Goal: Task Accomplishment & Management: Use online tool/utility

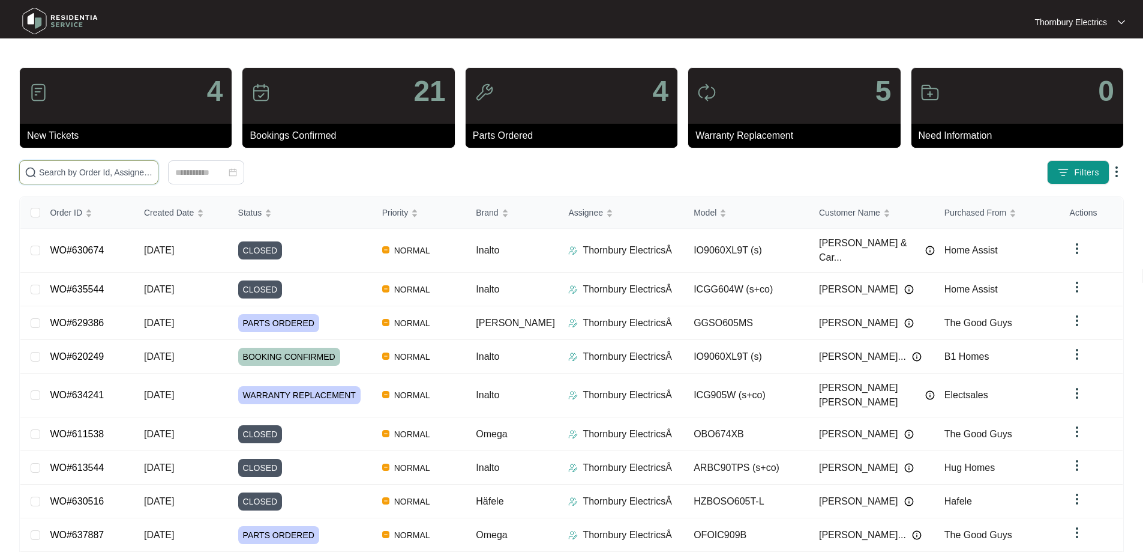
click at [153, 175] on input "text" at bounding box center [96, 172] width 114 height 13
paste input "629386"
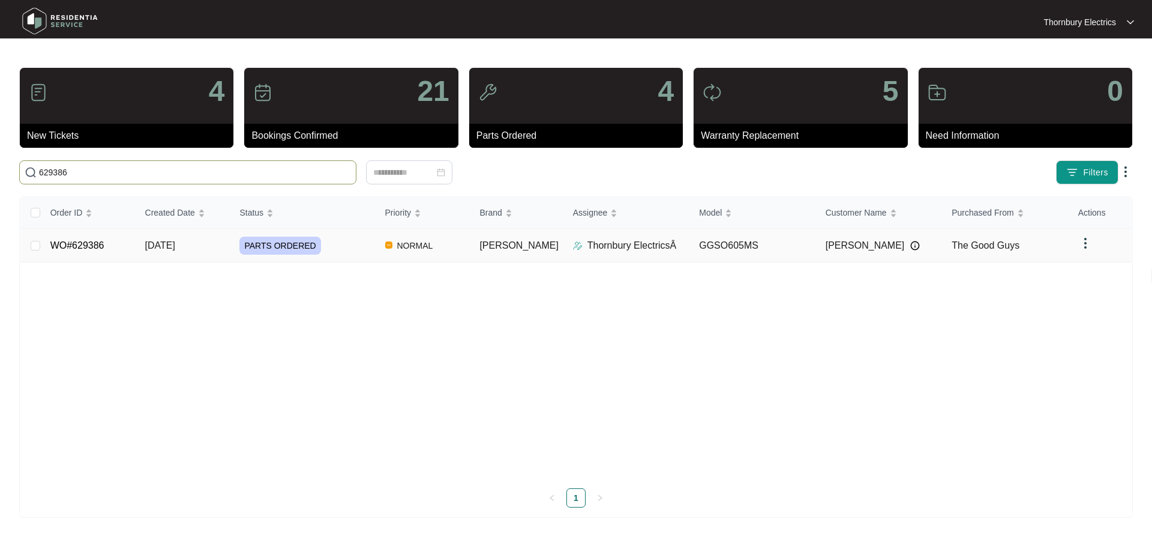
type input "629386"
click at [302, 242] on span "PARTS ORDERED" at bounding box center [279, 245] width 81 height 18
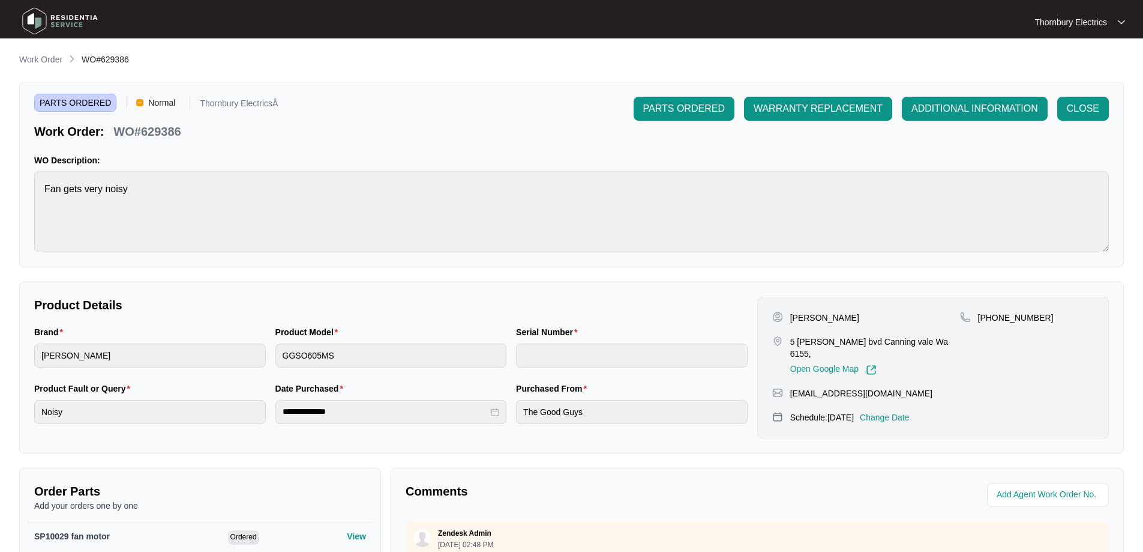
click at [897, 411] on p "Change Date" at bounding box center [885, 417] width 50 height 12
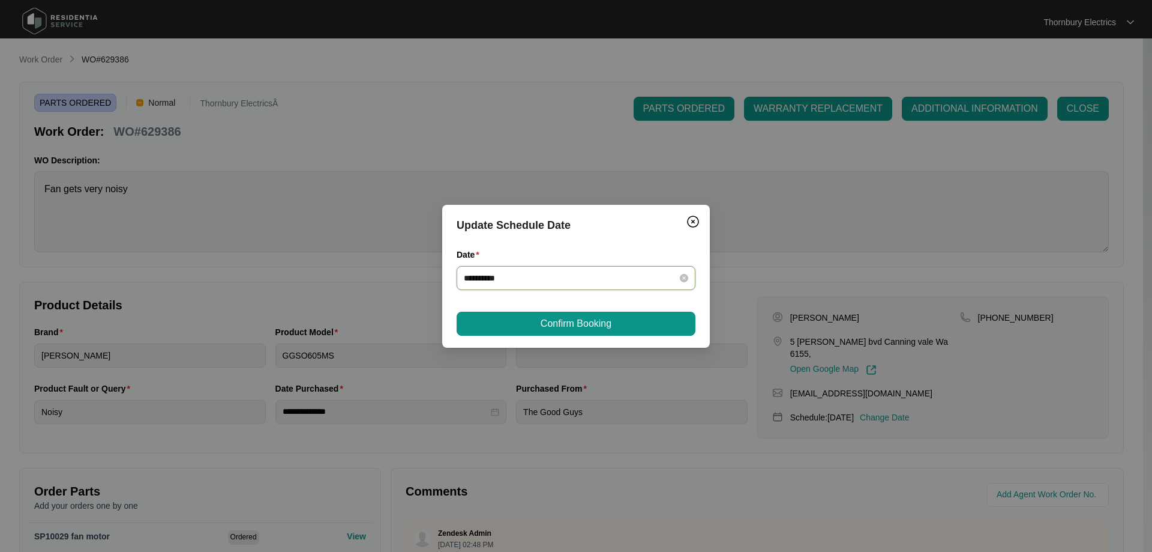
click at [662, 284] on input "**********" at bounding box center [569, 277] width 210 height 13
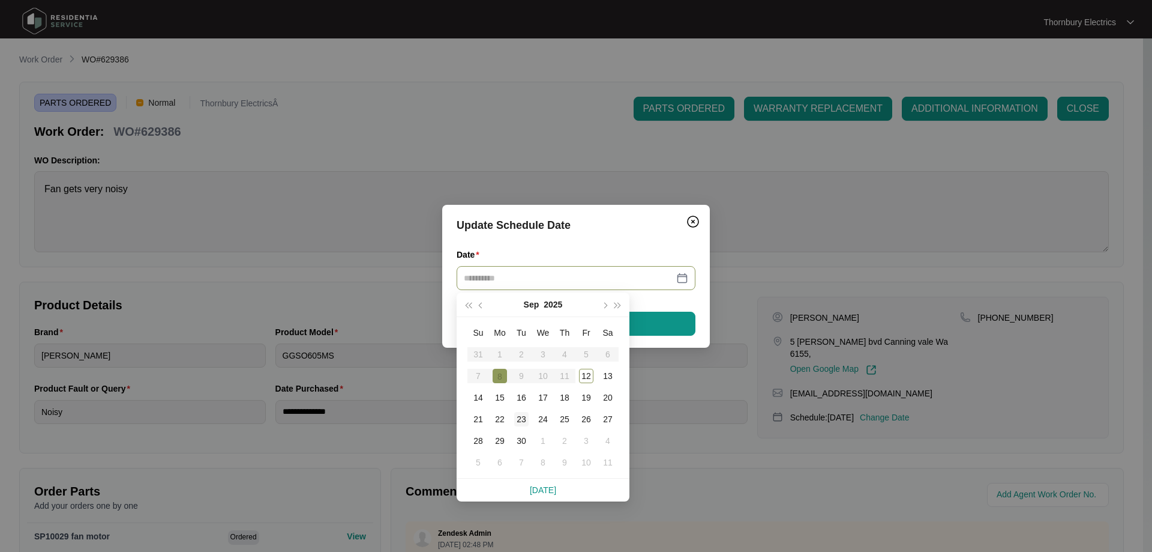
type input "**********"
click at [514, 418] on td "23" at bounding box center [522, 419] width 22 height 22
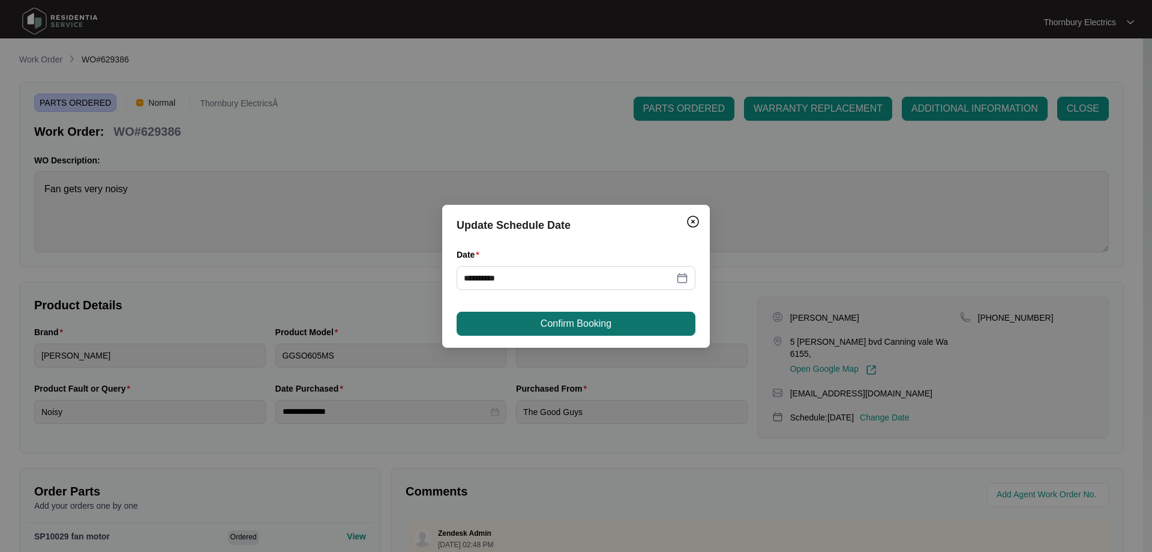
click at [570, 322] on span "Confirm Booking" at bounding box center [576, 323] width 71 height 14
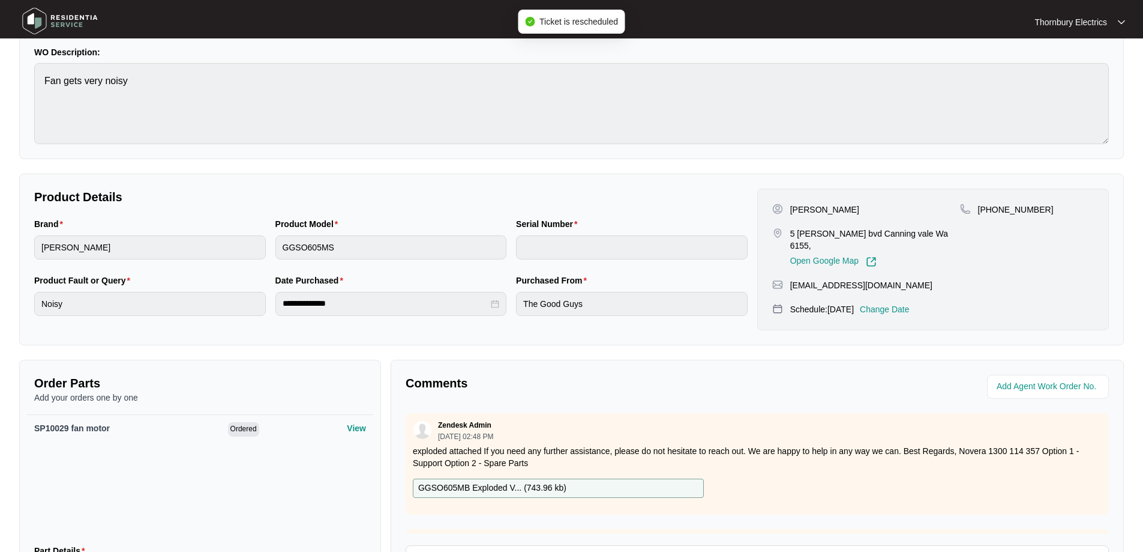
scroll to position [247, 0]
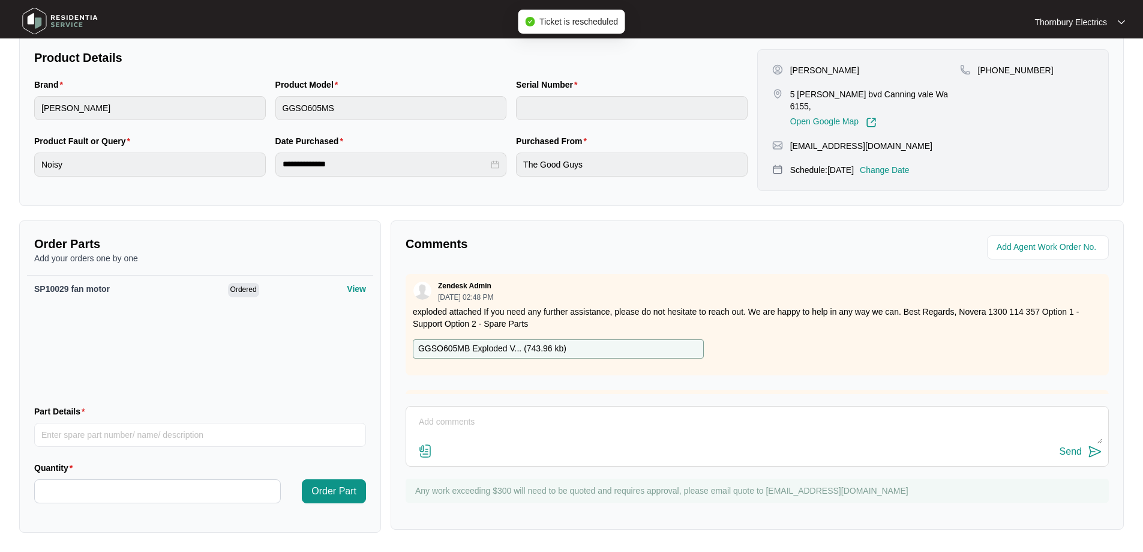
click at [570, 417] on textarea at bounding box center [757, 427] width 690 height 31
type textarea "Good afternoon The return booking is scheduled for [DATE]"
click at [1079, 459] on button "Send" at bounding box center [1081, 452] width 43 height 16
